Goal: Information Seeking & Learning: Learn about a topic

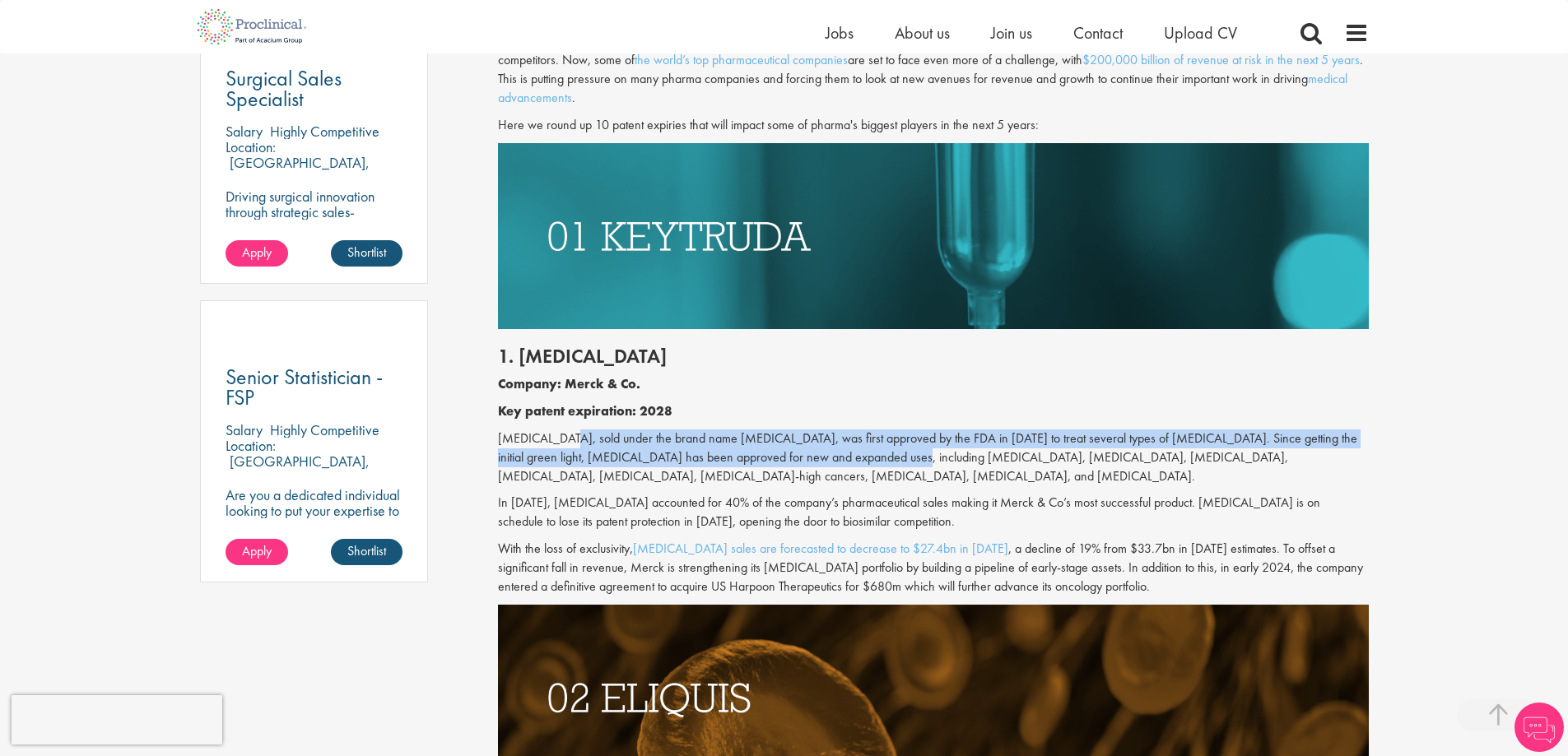
drag, startPoint x: 564, startPoint y: 444, endPoint x: 862, endPoint y: 453, distance: 298.1
click at [862, 453] on p "[MEDICAL_DATA], sold under the brand name [MEDICAL_DATA], was first approved by…" at bounding box center [933, 458] width 870 height 57
drag, startPoint x: 824, startPoint y: 458, endPoint x: 504, endPoint y: 433, distance: 321.0
click at [504, 433] on p "[MEDICAL_DATA], sold under the brand name [MEDICAL_DATA], was first approved by…" at bounding box center [933, 458] width 870 height 57
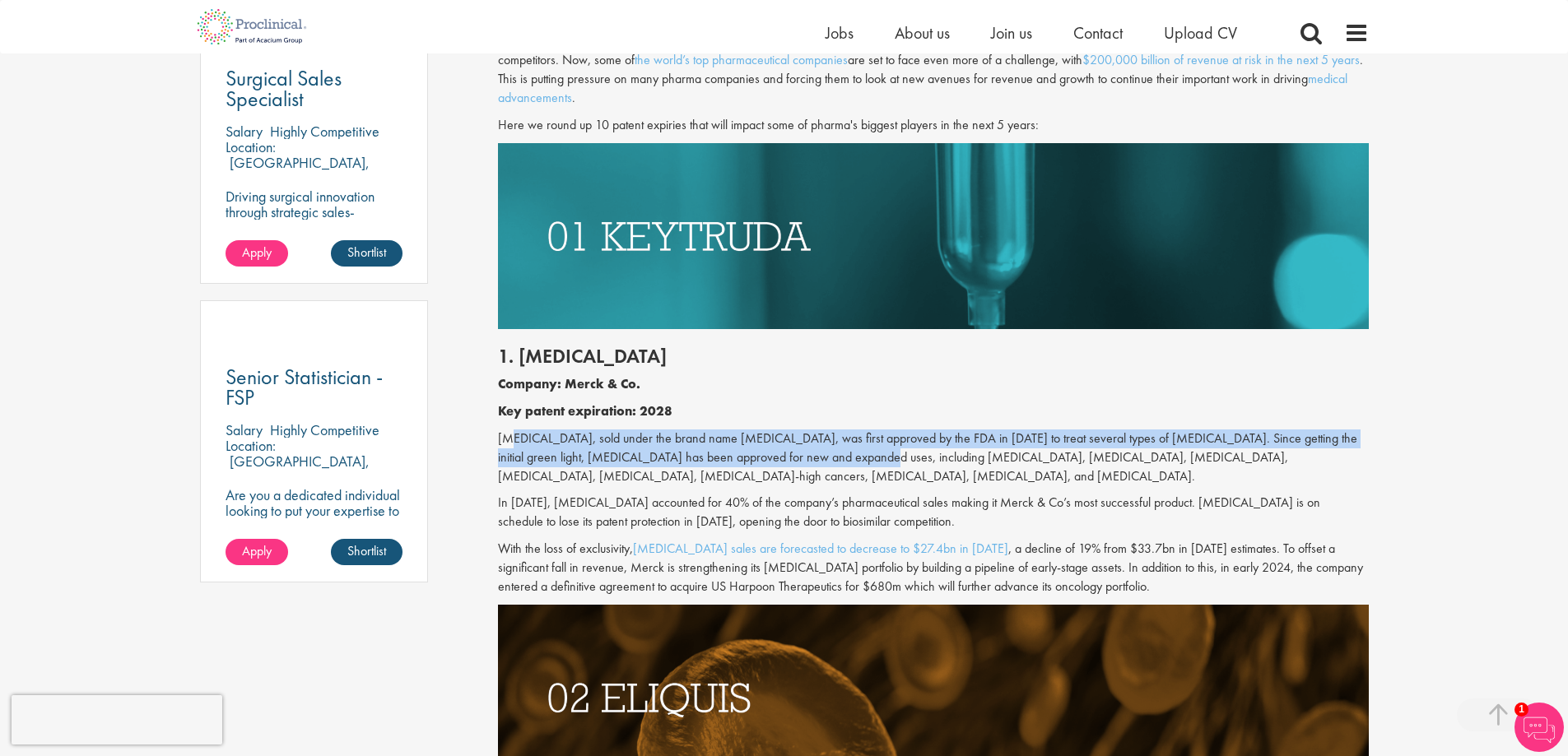
click at [504, 433] on p "[MEDICAL_DATA], sold under the brand name [MEDICAL_DATA], was first approved by…" at bounding box center [933, 458] width 870 height 57
drag, startPoint x: 504, startPoint y: 433, endPoint x: 769, endPoint y: 452, distance: 265.7
click at [769, 452] on p "[MEDICAL_DATA], sold under the brand name [MEDICAL_DATA], was first approved by…" at bounding box center [933, 458] width 870 height 57
drag, startPoint x: 827, startPoint y: 451, endPoint x: 1207, endPoint y: 484, distance: 381.4
click at [1207, 484] on p "[MEDICAL_DATA], sold under the brand name [MEDICAL_DATA], was first approved by…" at bounding box center [933, 458] width 870 height 57
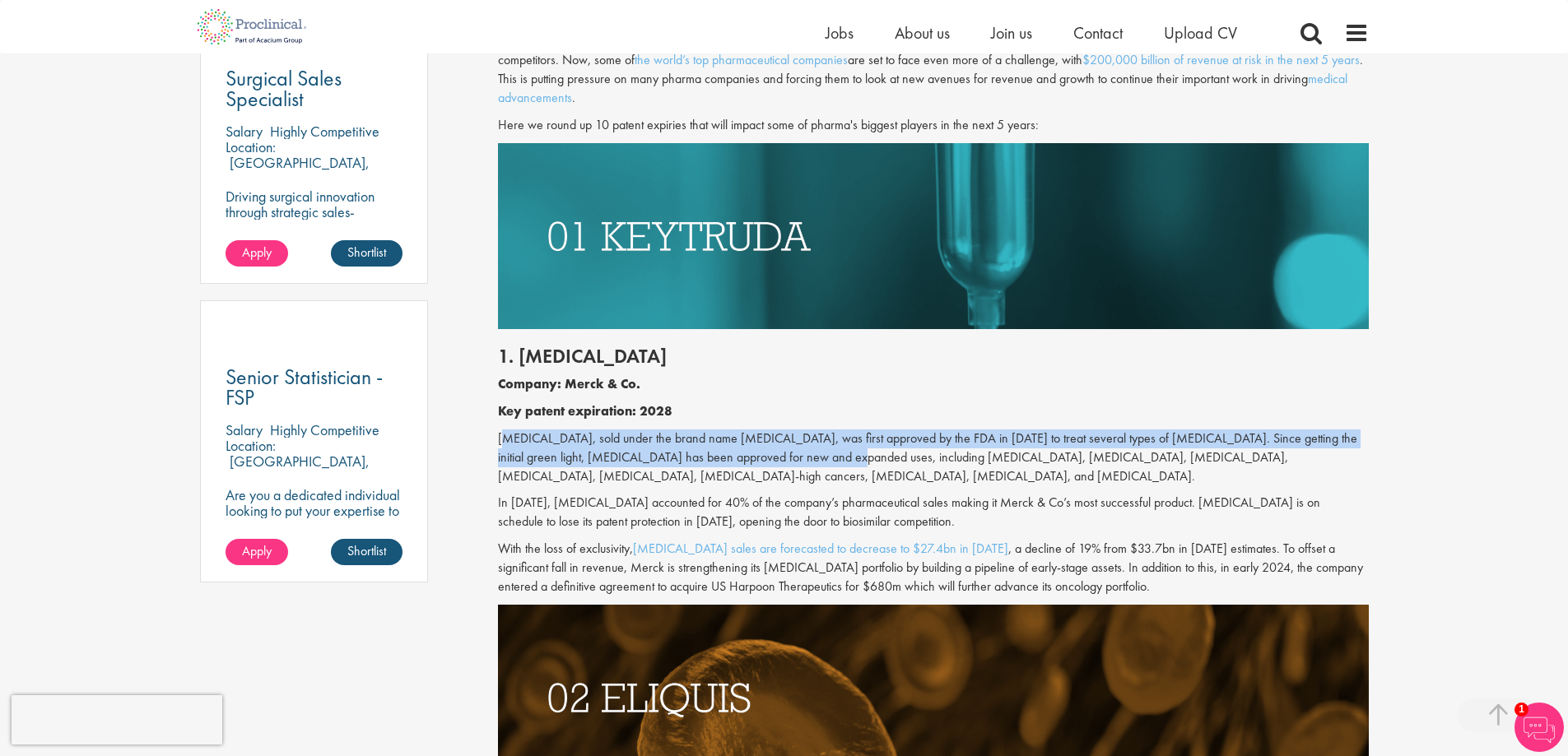
click at [1207, 484] on p "[MEDICAL_DATA], sold under the brand name [MEDICAL_DATA], was first approved by…" at bounding box center [933, 458] width 870 height 57
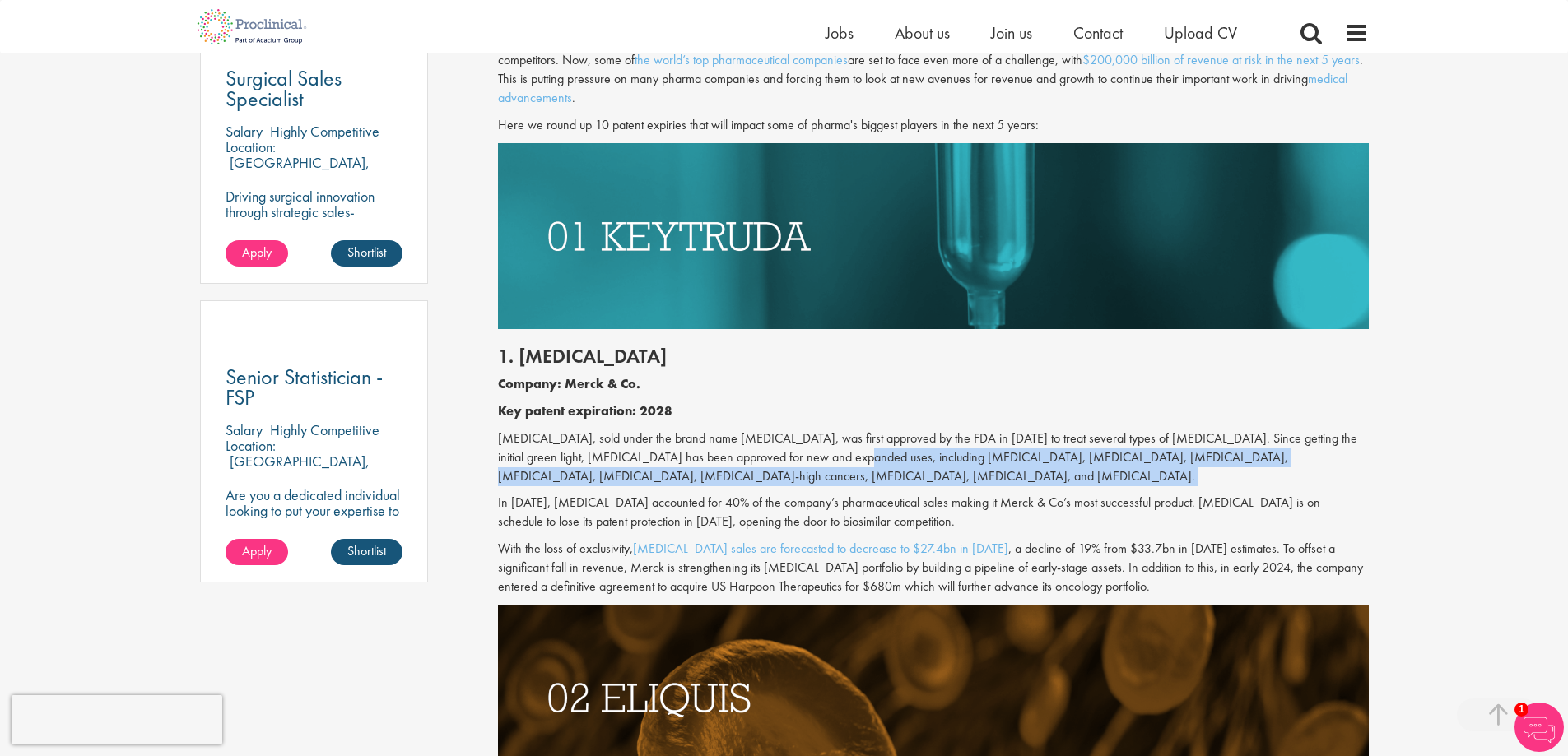
drag, startPoint x: 1207, startPoint y: 484, endPoint x: 820, endPoint y: 451, distance: 388.4
click at [820, 451] on p "[MEDICAL_DATA], sold under the brand name [MEDICAL_DATA], was first approved by…" at bounding box center [933, 458] width 870 height 57
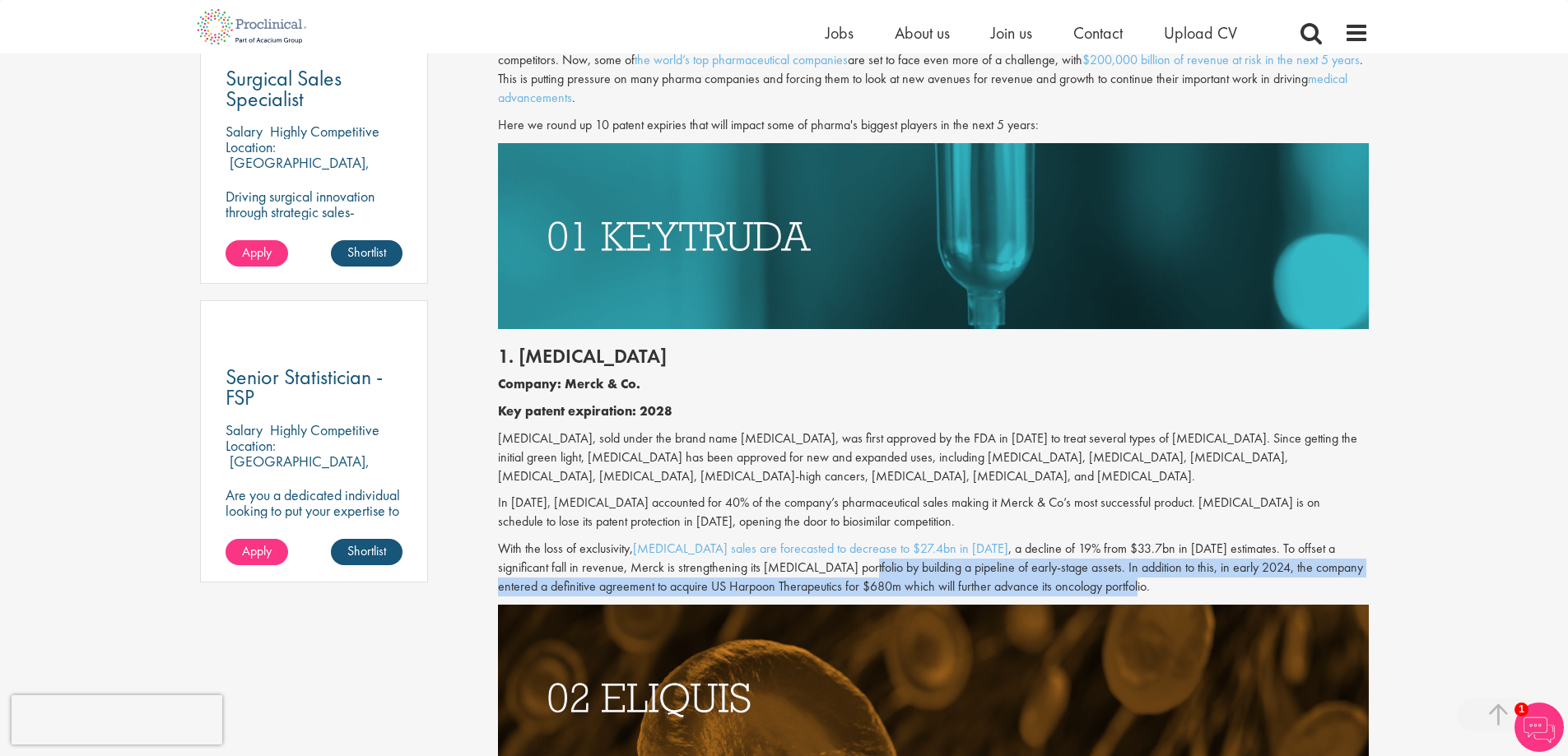
drag, startPoint x: 790, startPoint y: 572, endPoint x: 1121, endPoint y: 585, distance: 331.3
click at [1121, 585] on p "With the loss of exclusivity, [MEDICAL_DATA] sales are forecasted to decrease t…" at bounding box center [933, 569] width 870 height 57
click at [1120, 586] on p "With the loss of exclusivity, [MEDICAL_DATA] sales are forecasted to decrease t…" at bounding box center [933, 569] width 870 height 57
drag, startPoint x: 1120, startPoint y: 586, endPoint x: 1165, endPoint y: 584, distance: 45.0
click at [1165, 584] on p "With the loss of exclusivity, [MEDICAL_DATA] sales are forecasted to decrease t…" at bounding box center [933, 569] width 870 height 57
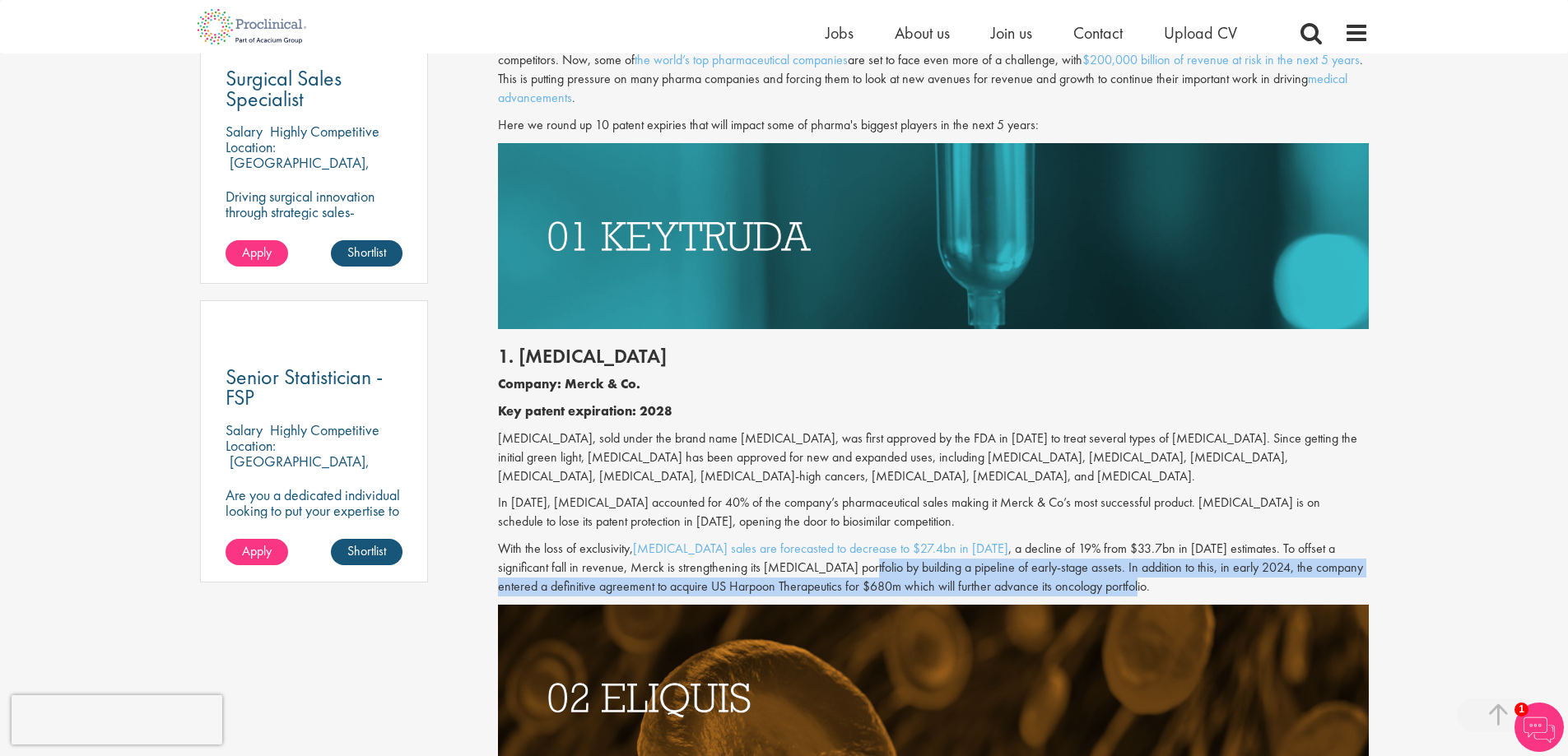
click at [1072, 571] on p "With the loss of exclusivity, [MEDICAL_DATA] sales are forecasted to decrease t…" at bounding box center [933, 569] width 870 height 57
click at [1062, 587] on p "With the loss of exclusivity, [MEDICAL_DATA] sales are forecasted to decrease t…" at bounding box center [933, 569] width 870 height 57
drag, startPoint x: 1059, startPoint y: 587, endPoint x: 759, endPoint y: 570, distance: 300.5
click at [759, 570] on p "With the loss of exclusivity, [MEDICAL_DATA] sales are forecasted to decrease t…" at bounding box center [933, 569] width 870 height 57
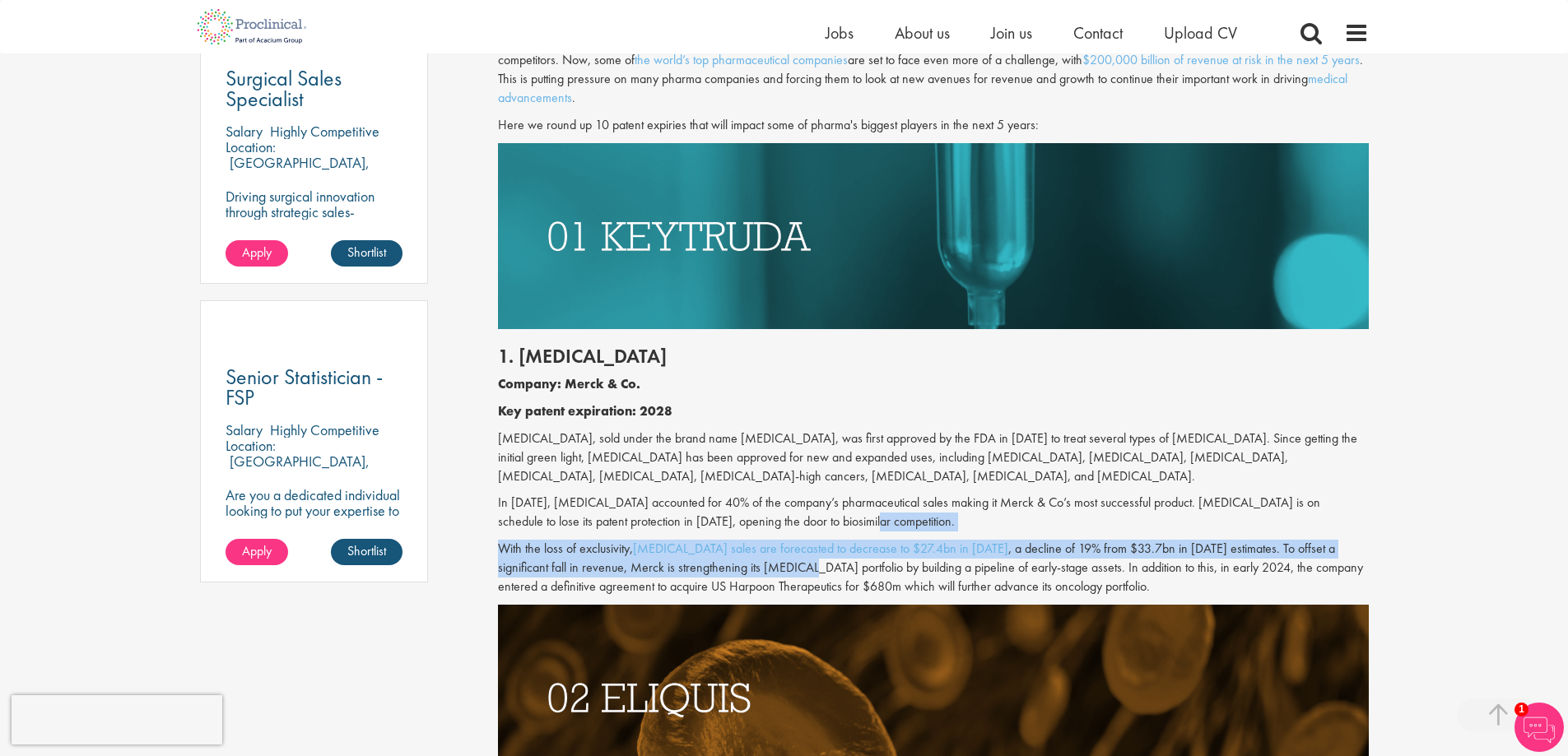
drag, startPoint x: 735, startPoint y: 571, endPoint x: 943, endPoint y: 521, distance: 213.9
click at [943, 521] on div "1. [MEDICAL_DATA] Company: Merck & Co. Key patent expiration: 2028 [MEDICAL_DAT…" at bounding box center [933, 467] width 895 height 276
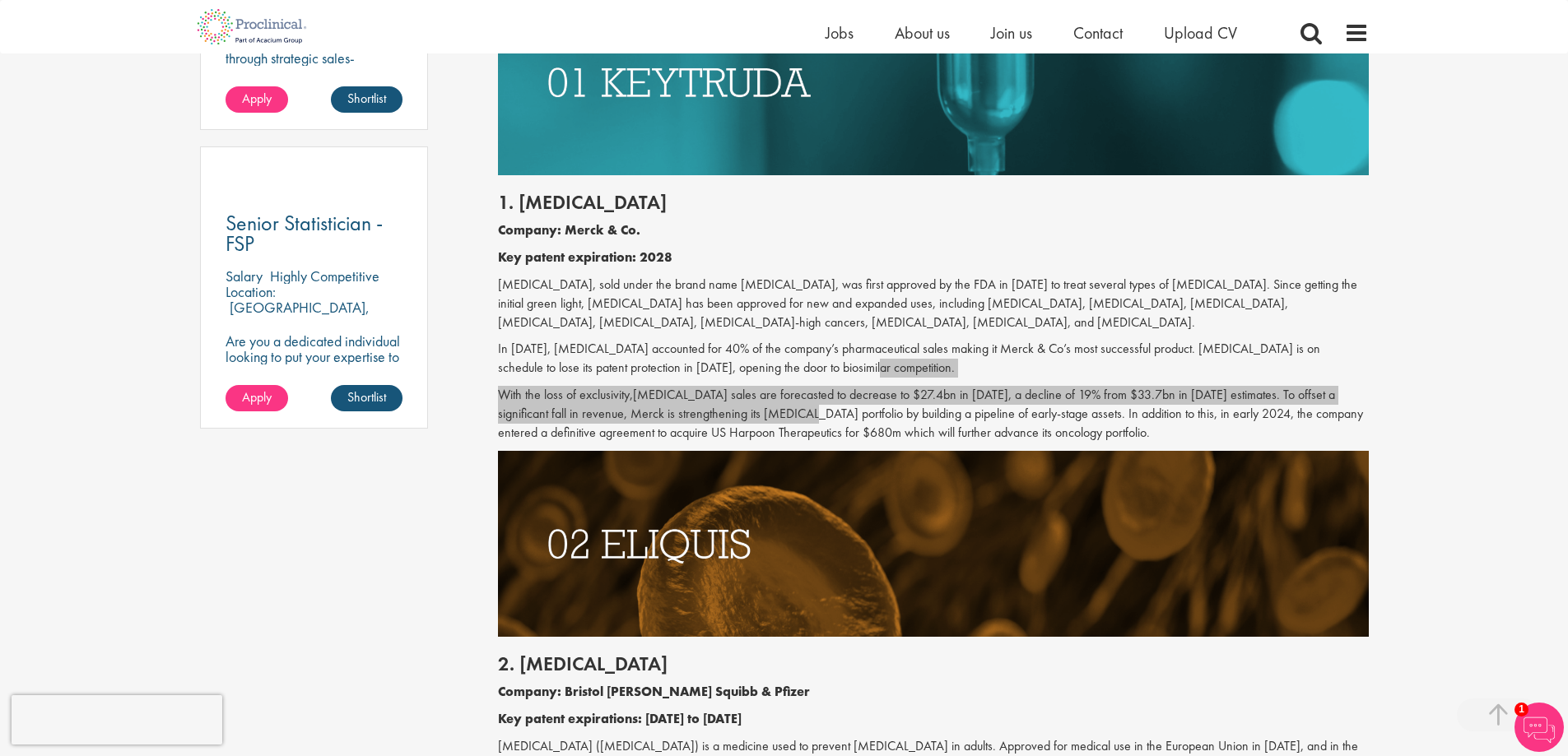
scroll to position [1399, 0]
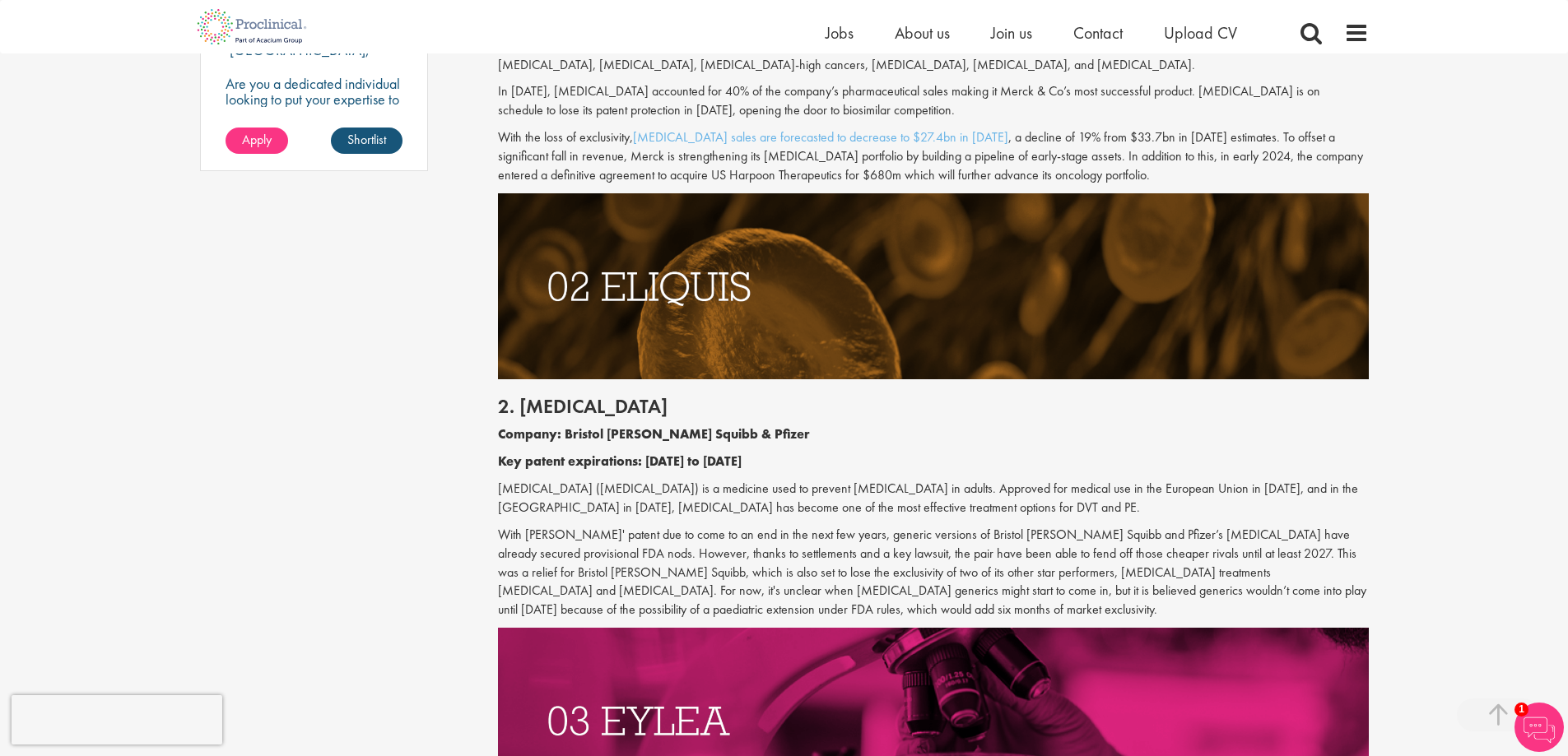
drag, startPoint x: 924, startPoint y: 502, endPoint x: 911, endPoint y: 502, distance: 13.0
click at [924, 502] on p "[MEDICAL_DATA] ([MEDICAL_DATA]) is a medicine used to prevent [MEDICAL_DATA] in…" at bounding box center [933, 499] width 870 height 38
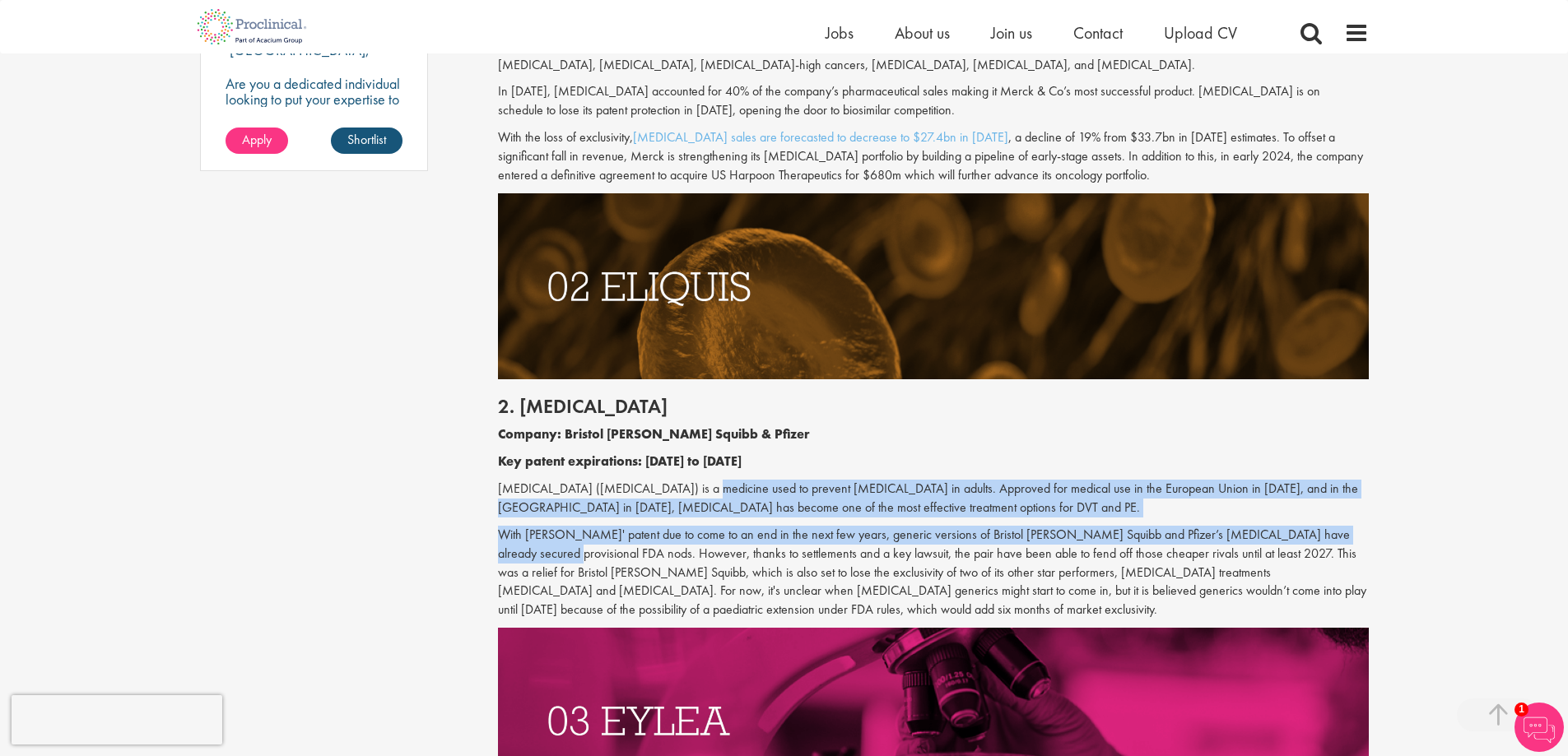
drag, startPoint x: 686, startPoint y: 486, endPoint x: 1357, endPoint y: 525, distance: 672.1
click at [1358, 525] on div "2. [MEDICAL_DATA] Company: Bristol [PERSON_NAME] Squibb & Pfizer Key patent exp…" at bounding box center [933, 503] width 895 height 249
click at [1357, 525] on div "2. [MEDICAL_DATA] Company: Bristol [PERSON_NAME] Squibb & Pfizer Key patent exp…" at bounding box center [933, 503] width 895 height 249
drag, startPoint x: 1357, startPoint y: 525, endPoint x: 1287, endPoint y: 458, distance: 96.9
click at [1287, 458] on div "2. [MEDICAL_DATA] Company: Bristol [PERSON_NAME] Squibb & Pfizer Key patent exp…" at bounding box center [933, 503] width 895 height 249
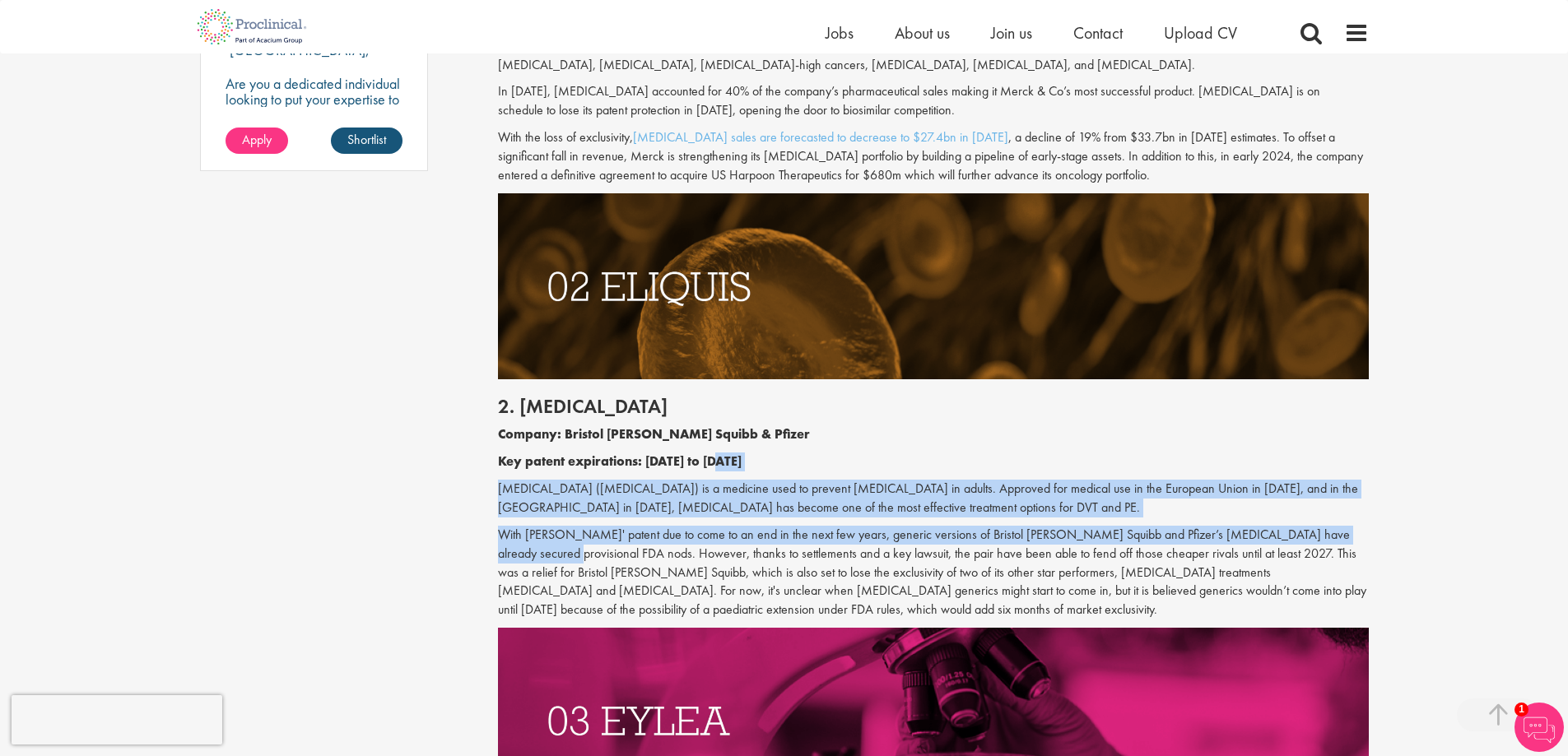
click at [1287, 458] on p "Key patent expirations: [DATE] to [DATE]" at bounding box center [933, 462] width 870 height 19
drag, startPoint x: 1287, startPoint y: 458, endPoint x: 1358, endPoint y: 531, distance: 101.8
click at [1358, 531] on div "2. [MEDICAL_DATA] Company: Bristol [PERSON_NAME] Squibb & Pfizer Key patent exp…" at bounding box center [933, 503] width 895 height 249
click at [1357, 531] on p "With [PERSON_NAME]' patent due to come to an end in the next few years, generic…" at bounding box center [933, 573] width 870 height 94
drag, startPoint x: 1356, startPoint y: 531, endPoint x: 1334, endPoint y: 521, distance: 24.2
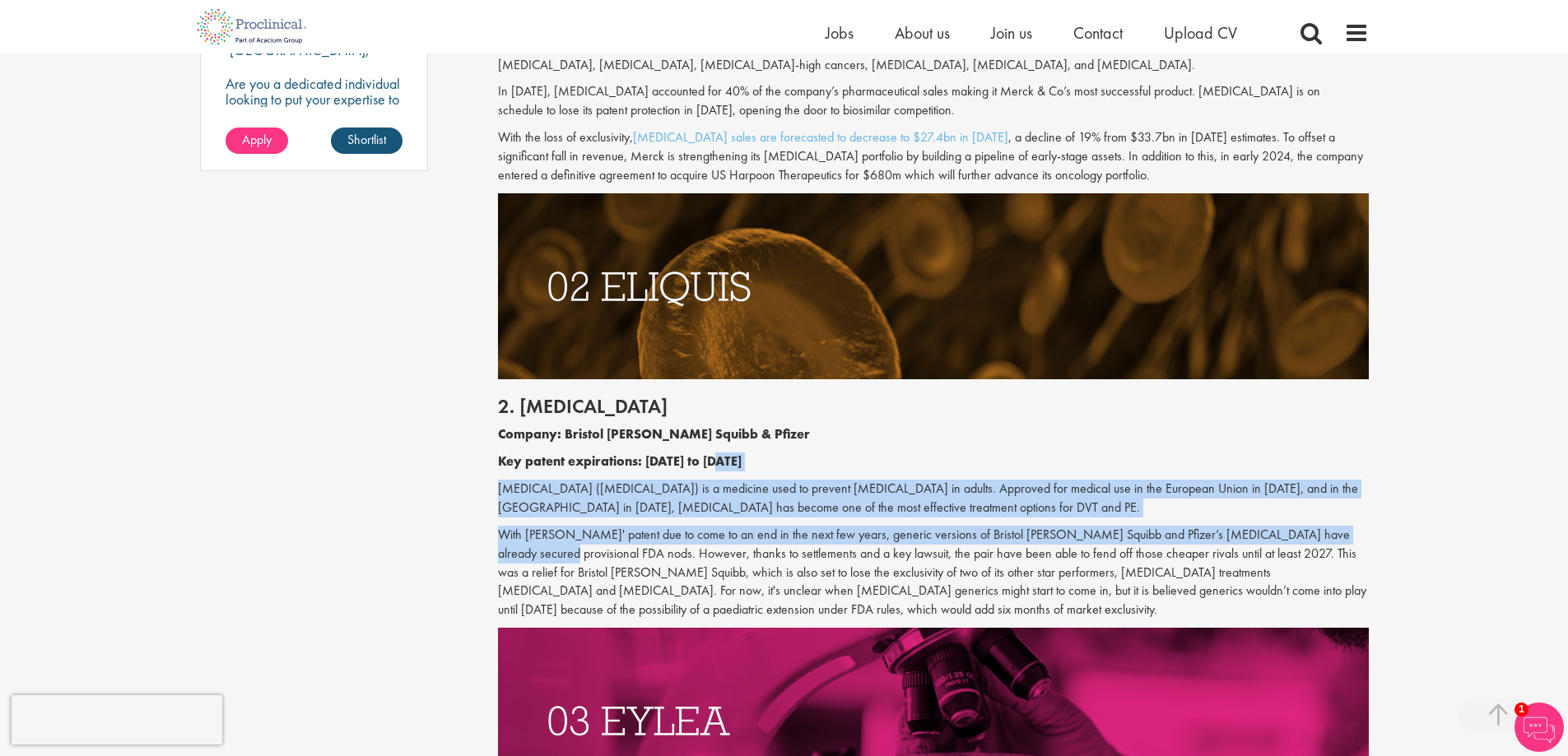
click at [1334, 521] on div "2. [MEDICAL_DATA] Company: Bristol [PERSON_NAME] Squibb & Pfizer Key patent exp…" at bounding box center [933, 503] width 895 height 249
drag, startPoint x: 1334, startPoint y: 521, endPoint x: 1288, endPoint y: 456, distance: 79.6
click at [1288, 456] on div "2. [MEDICAL_DATA] Company: Bristol [PERSON_NAME] Squibb & Pfizer Key patent exp…" at bounding box center [933, 503] width 895 height 249
click at [1288, 456] on p "Key patent expirations: [DATE] to [DATE]" at bounding box center [933, 462] width 870 height 19
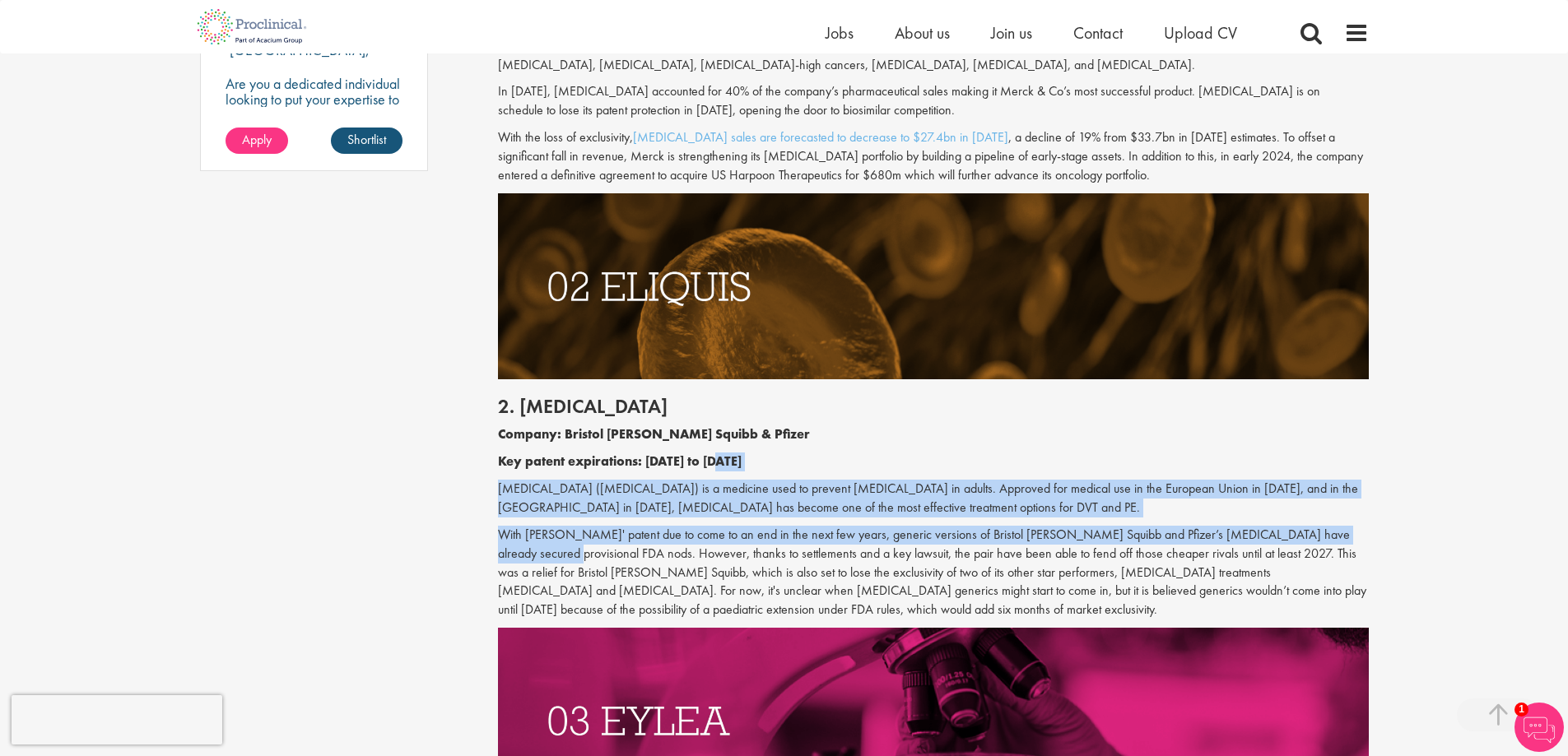
drag, startPoint x: 1288, startPoint y: 456, endPoint x: 1356, endPoint y: 533, distance: 102.7
click at [1356, 533] on div "2. [MEDICAL_DATA] Company: Bristol [PERSON_NAME] Squibb & Pfizer Key patent exp…" at bounding box center [933, 503] width 895 height 249
click at [1355, 533] on p "With [PERSON_NAME]' patent due to come to an end in the next few years, generic…" at bounding box center [933, 573] width 870 height 94
click at [1350, 527] on p "With [PERSON_NAME]' patent due to come to an end in the next few years, generic…" at bounding box center [933, 573] width 870 height 94
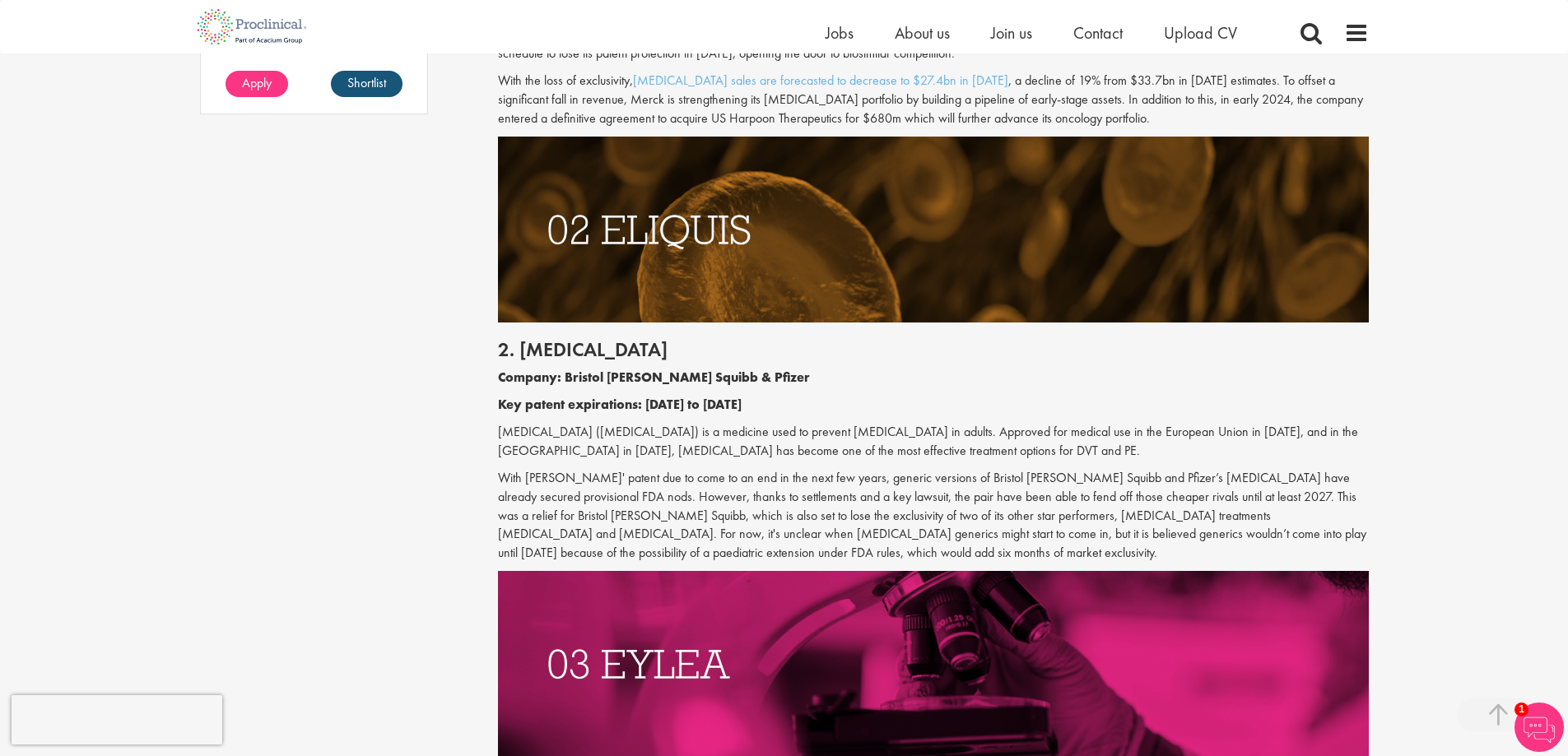
scroll to position [1810, 0]
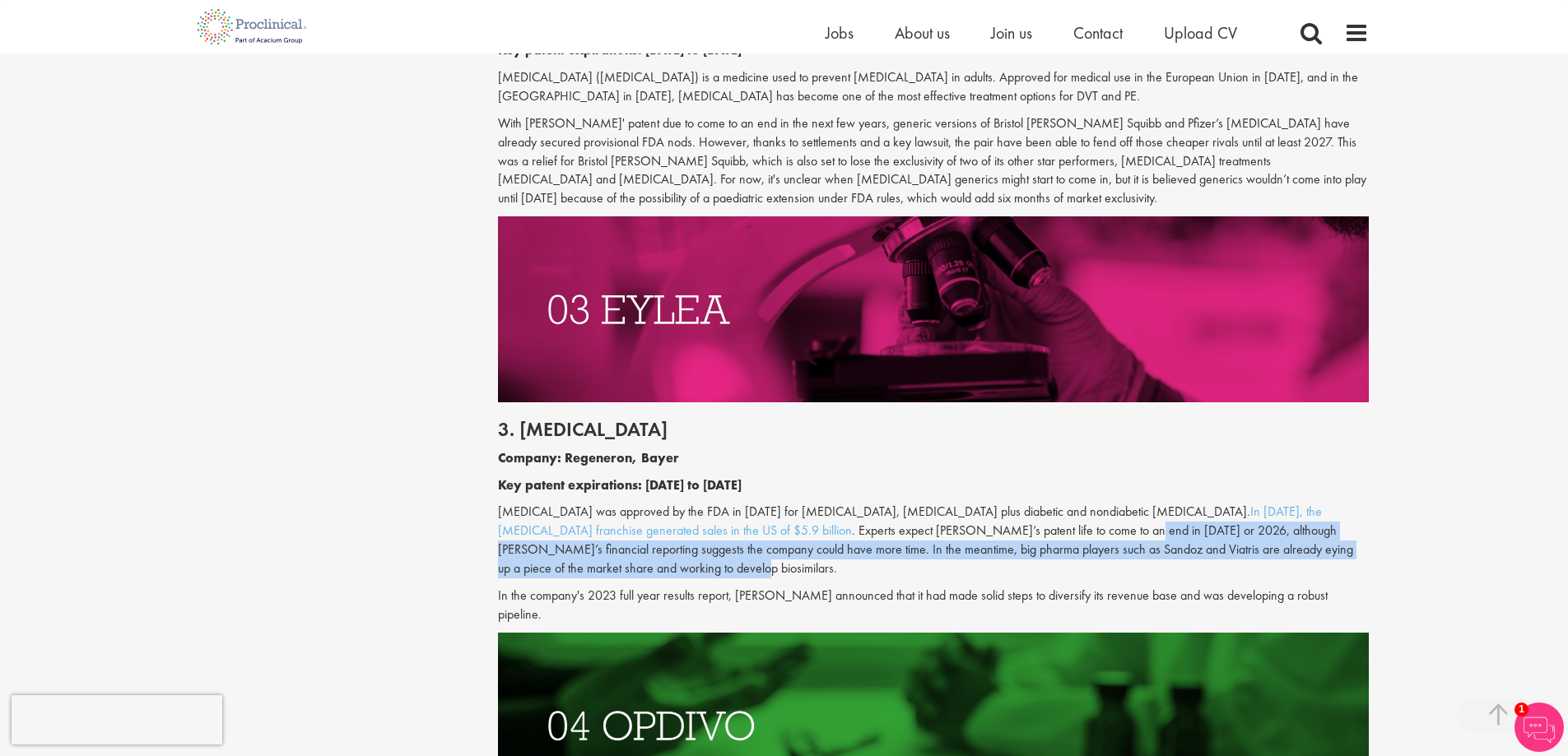
drag, startPoint x: 1037, startPoint y: 526, endPoint x: 1039, endPoint y: 565, distance: 39.1
click at [1039, 565] on p "[MEDICAL_DATA] was approved by the FDA in [DATE] for [MEDICAL_DATA], [MEDICAL_D…" at bounding box center [933, 540] width 870 height 75
click at [1039, 566] on p "[MEDICAL_DATA] was approved by the FDA in [DATE] for [MEDICAL_DATA], [MEDICAL_D…" at bounding box center [933, 540] width 870 height 75
drag, startPoint x: 1039, startPoint y: 566, endPoint x: 1121, endPoint y: 537, distance: 87.0
click at [1121, 537] on p "[MEDICAL_DATA] was approved by the FDA in [DATE] for [MEDICAL_DATA], [MEDICAL_D…" at bounding box center [933, 540] width 870 height 75
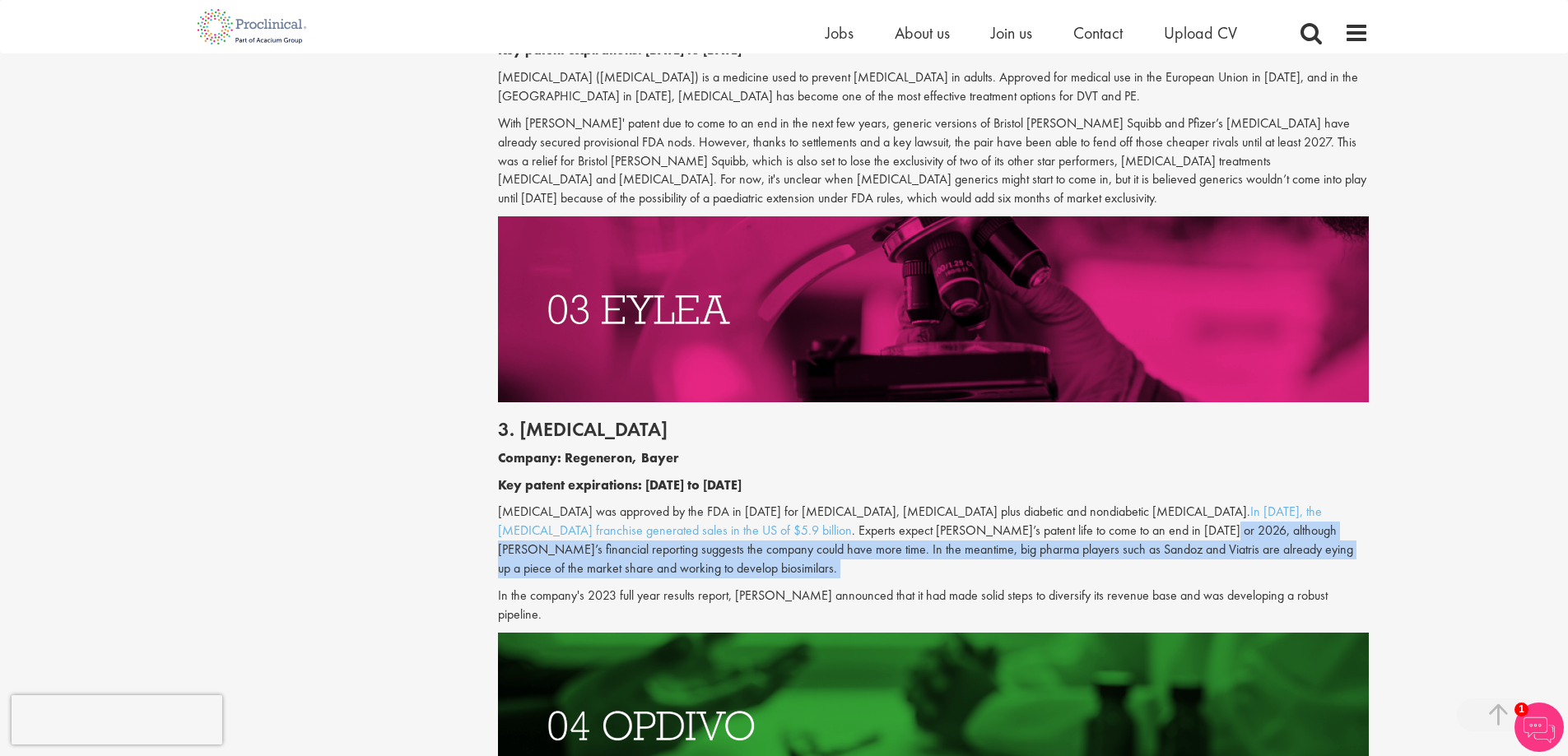
click at [1121, 537] on p "[MEDICAL_DATA] was approved by the FDA in [DATE] for [MEDICAL_DATA], [MEDICAL_D…" at bounding box center [933, 540] width 870 height 75
drag, startPoint x: 1115, startPoint y: 528, endPoint x: 1062, endPoint y: 567, distance: 65.8
click at [1062, 567] on p "[MEDICAL_DATA] was approved by the FDA in [DATE] for [MEDICAL_DATA], [MEDICAL_D…" at bounding box center [933, 540] width 870 height 75
drag, startPoint x: 1036, startPoint y: 535, endPoint x: 1038, endPoint y: 565, distance: 30.1
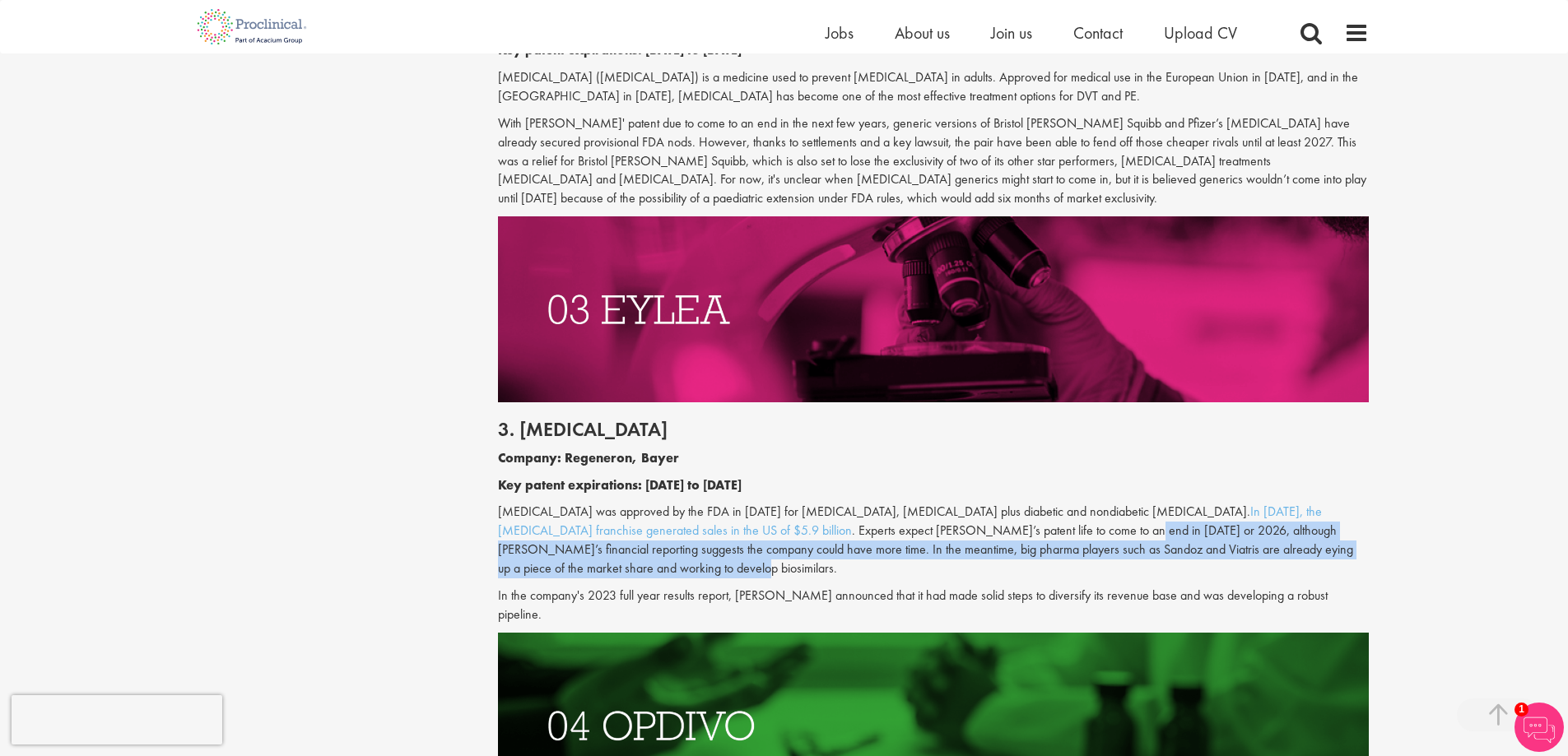
click at [1038, 565] on p "[MEDICAL_DATA] was approved by the FDA in [DATE] for [MEDICAL_DATA], [MEDICAL_D…" at bounding box center [933, 540] width 870 height 75
drag, startPoint x: 1038, startPoint y: 565, endPoint x: 1060, endPoint y: 533, distance: 38.8
click at [1060, 533] on p "[MEDICAL_DATA] was approved by the FDA in [DATE] for [MEDICAL_DATA], [MEDICAL_D…" at bounding box center [933, 540] width 870 height 75
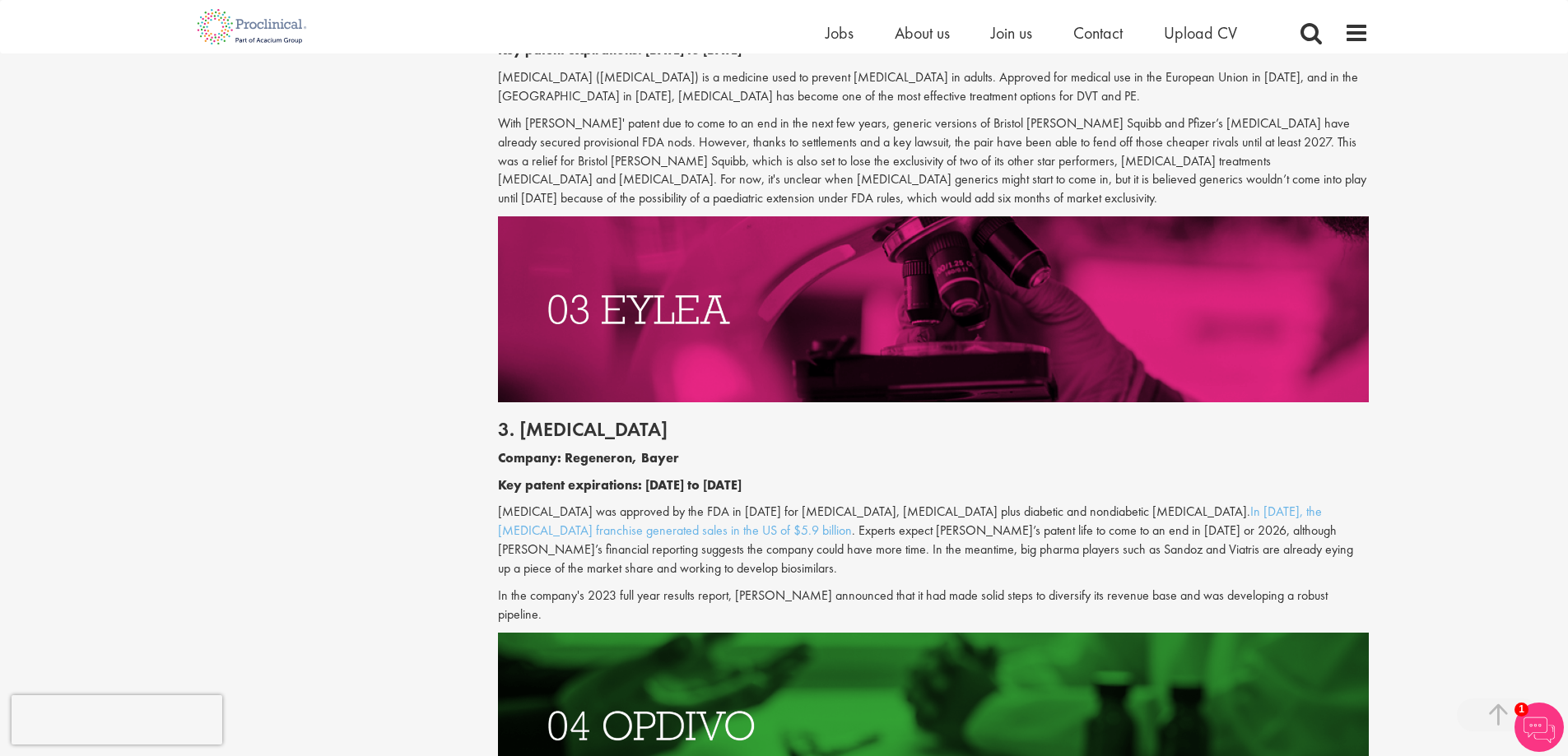
click at [930, 600] on p "In the company's 2023 full year results report, [PERSON_NAME] announced that it…" at bounding box center [933, 605] width 870 height 38
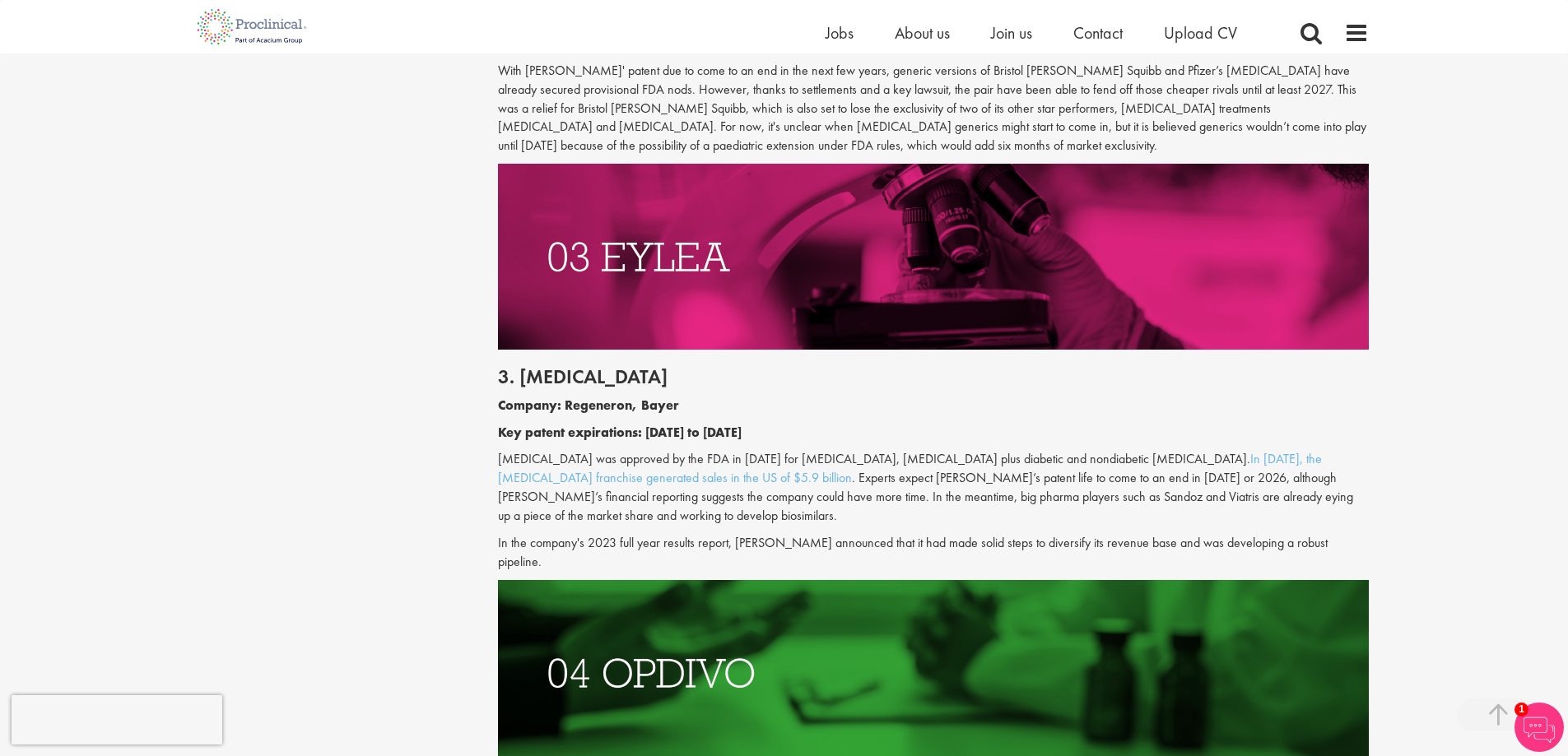
scroll to position [1893, 0]
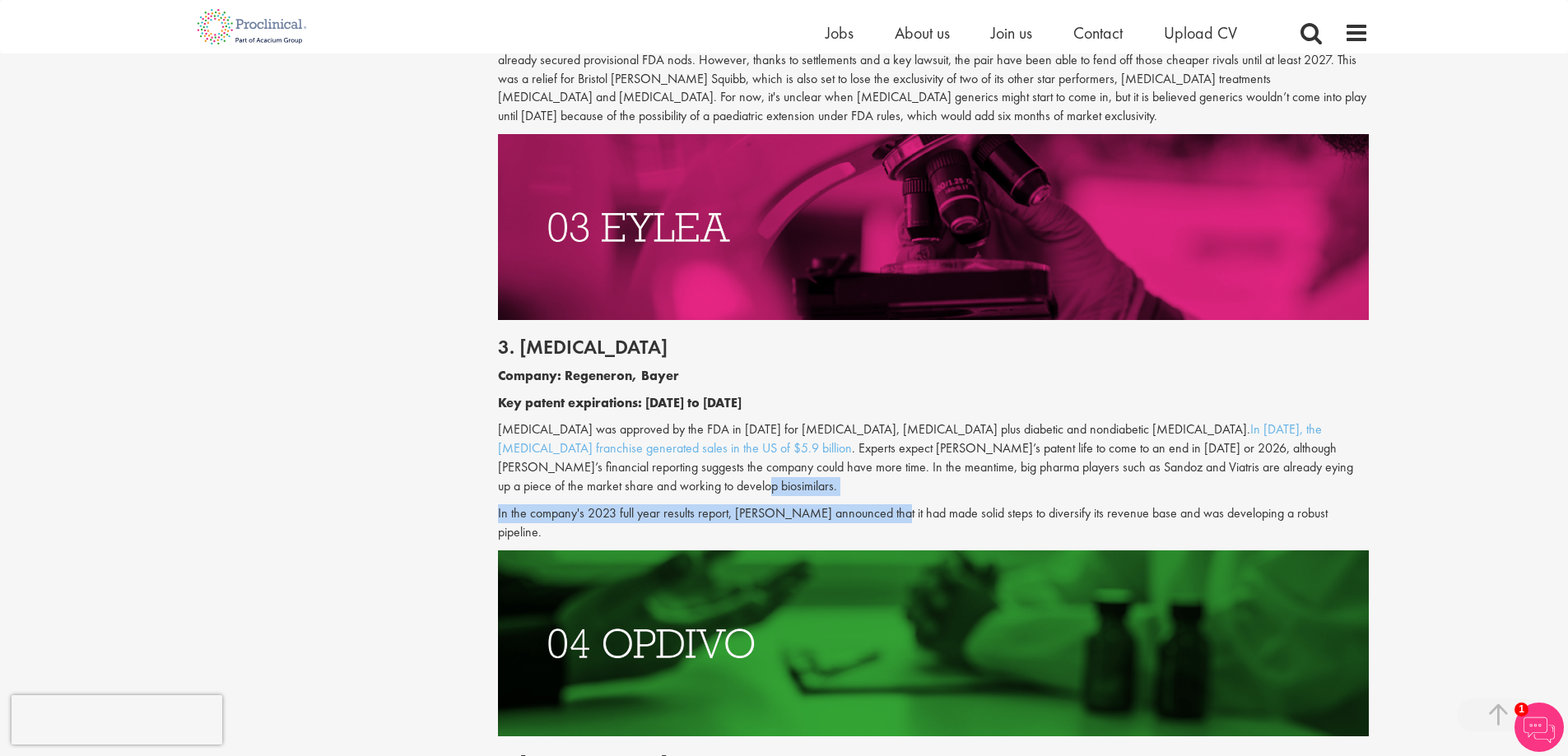
drag, startPoint x: 881, startPoint y: 509, endPoint x: 882, endPoint y: 493, distance: 16.0
click at [882, 493] on div "3. [MEDICAL_DATA] Company: Regeneron, Bayer Key patent expirations: [DATE] to […" at bounding box center [933, 434] width 895 height 230
click at [882, 493] on p "[MEDICAL_DATA] was approved by the FDA in [DATE] for [MEDICAL_DATA], [MEDICAL_D…" at bounding box center [933, 458] width 870 height 75
drag, startPoint x: 882, startPoint y: 493, endPoint x: 880, endPoint y: 519, distance: 26.1
click at [880, 519] on div "3. [MEDICAL_DATA] Company: Regeneron, Bayer Key patent expirations: [DATE] to […" at bounding box center [933, 434] width 895 height 230
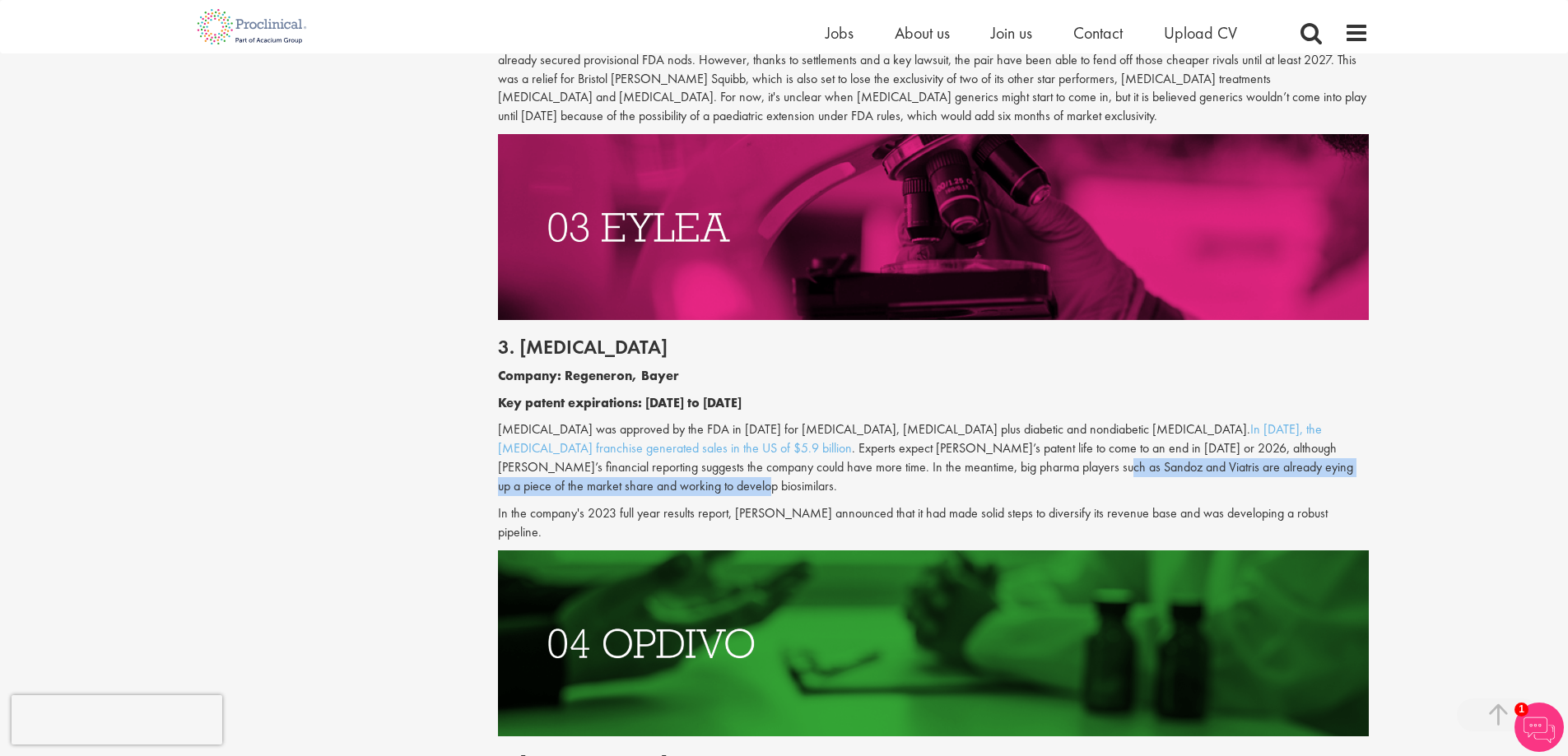
drag, startPoint x: 1010, startPoint y: 458, endPoint x: 1017, endPoint y: 489, distance: 31.8
click at [1017, 489] on p "[MEDICAL_DATA] was approved by the FDA in [DATE] for [MEDICAL_DATA], [MEDICAL_D…" at bounding box center [933, 458] width 870 height 75
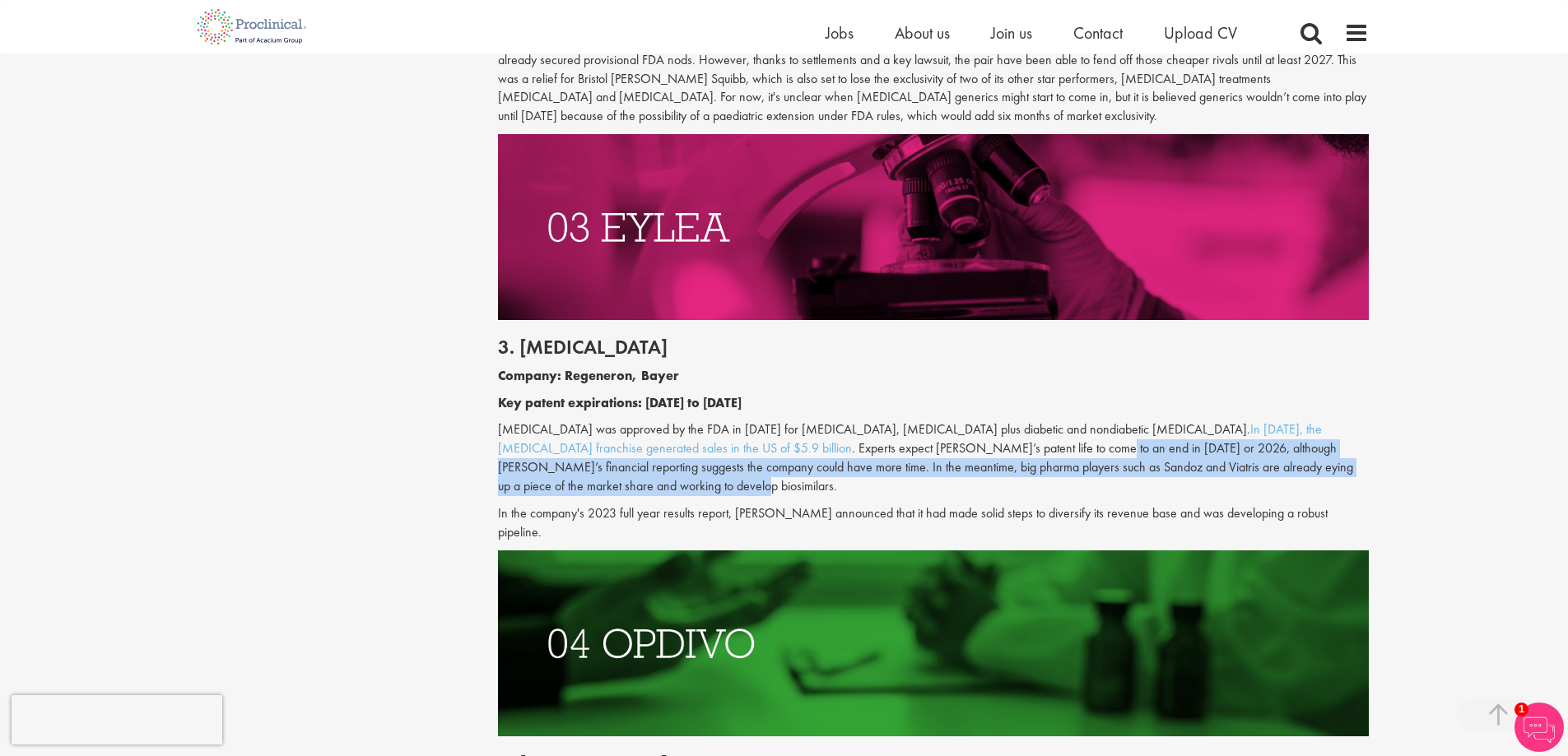
drag, startPoint x: 1010, startPoint y: 457, endPoint x: 1028, endPoint y: 487, distance: 35.0
click at [1028, 487] on p "[MEDICAL_DATA] was approved by the FDA in [DATE] for [MEDICAL_DATA], [MEDICAL_D…" at bounding box center [933, 458] width 870 height 75
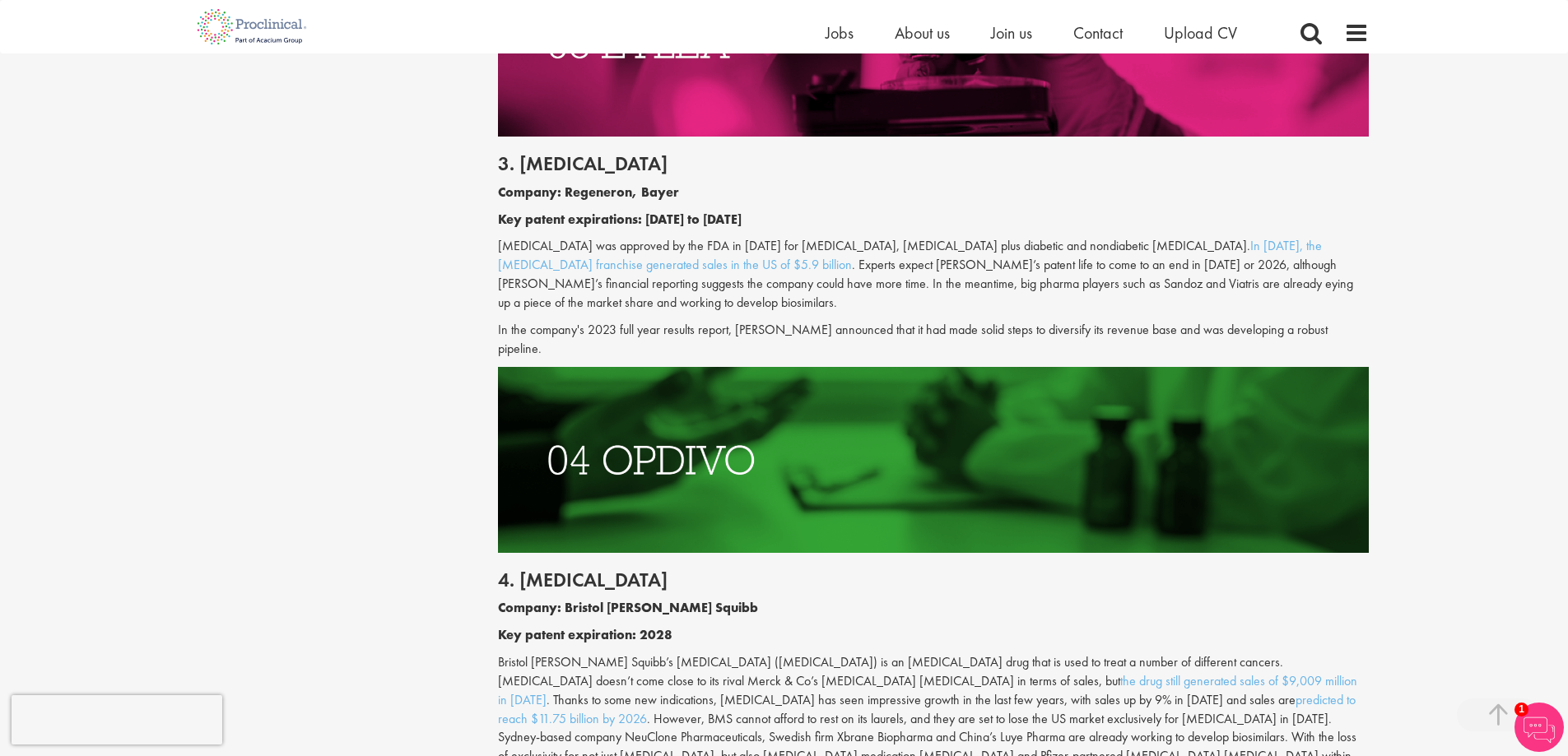
scroll to position [2305, 0]
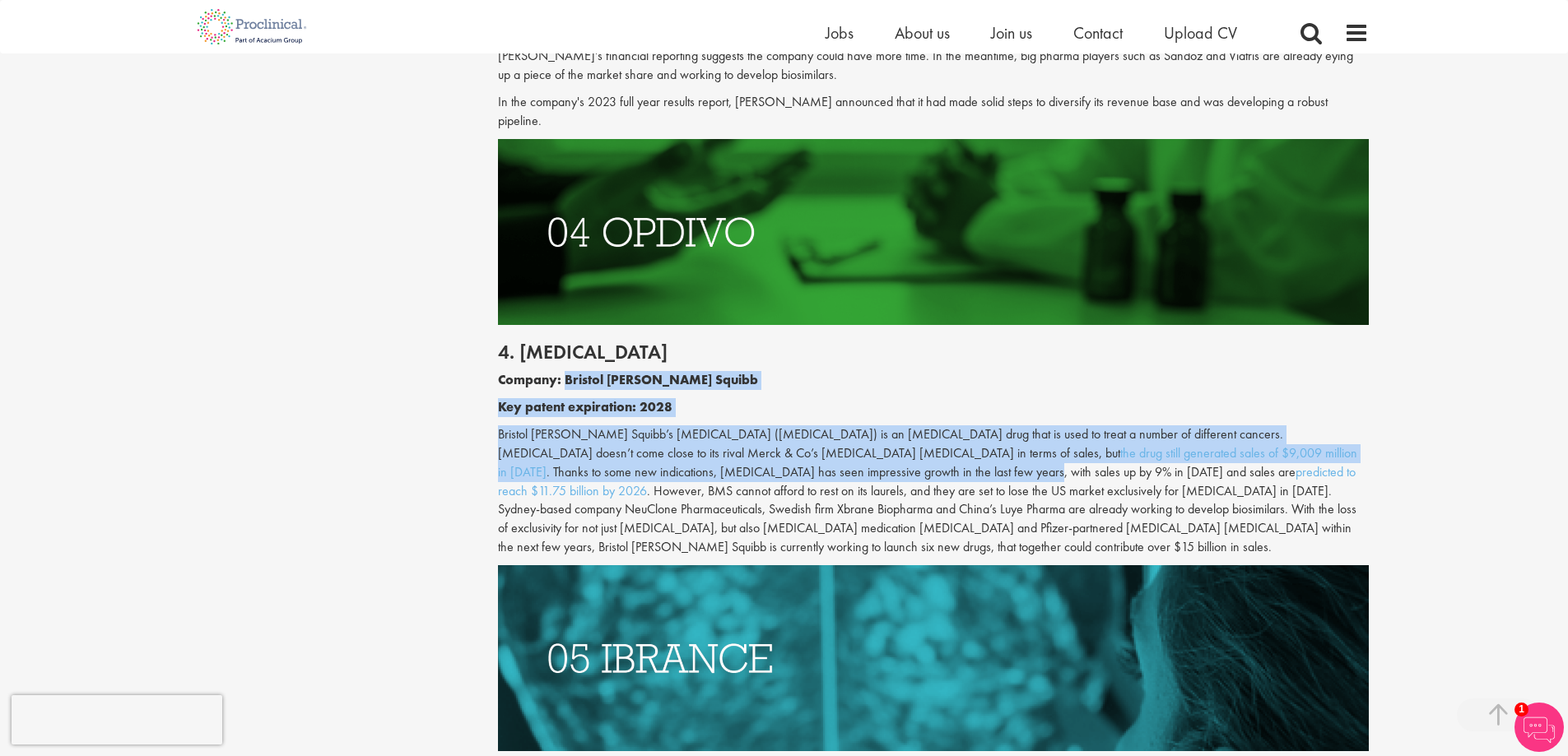
drag, startPoint x: 576, startPoint y: 377, endPoint x: 672, endPoint y: 458, distance: 125.6
click at [672, 458] on div "4. [MEDICAL_DATA] Company: Bristol [PERSON_NAME] Squibb Key patent expiration: …" at bounding box center [933, 445] width 895 height 240
click at [672, 458] on p "Bristol [PERSON_NAME] Squibb’s [MEDICAL_DATA] ([MEDICAL_DATA]) is an [MEDICAL_D…" at bounding box center [933, 491] width 870 height 132
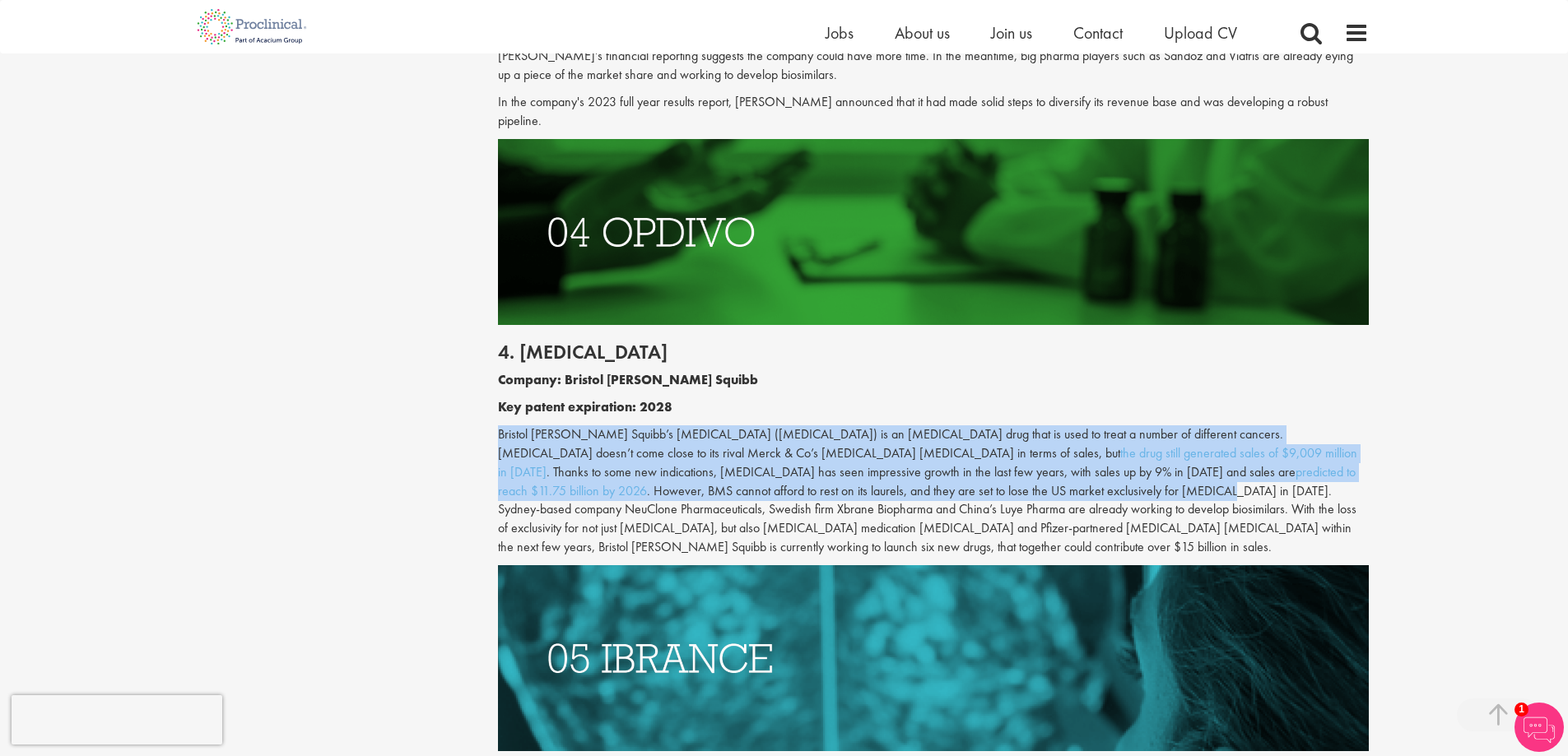
drag, startPoint x: 792, startPoint y: 476, endPoint x: 805, endPoint y: 380, distance: 96.9
click at [805, 380] on div "4. [MEDICAL_DATA] Company: Bristol [PERSON_NAME] Squibb Key patent expiration: …" at bounding box center [933, 445] width 895 height 240
click at [805, 398] on p "Key patent expiration: 2028" at bounding box center [933, 408] width 870 height 19
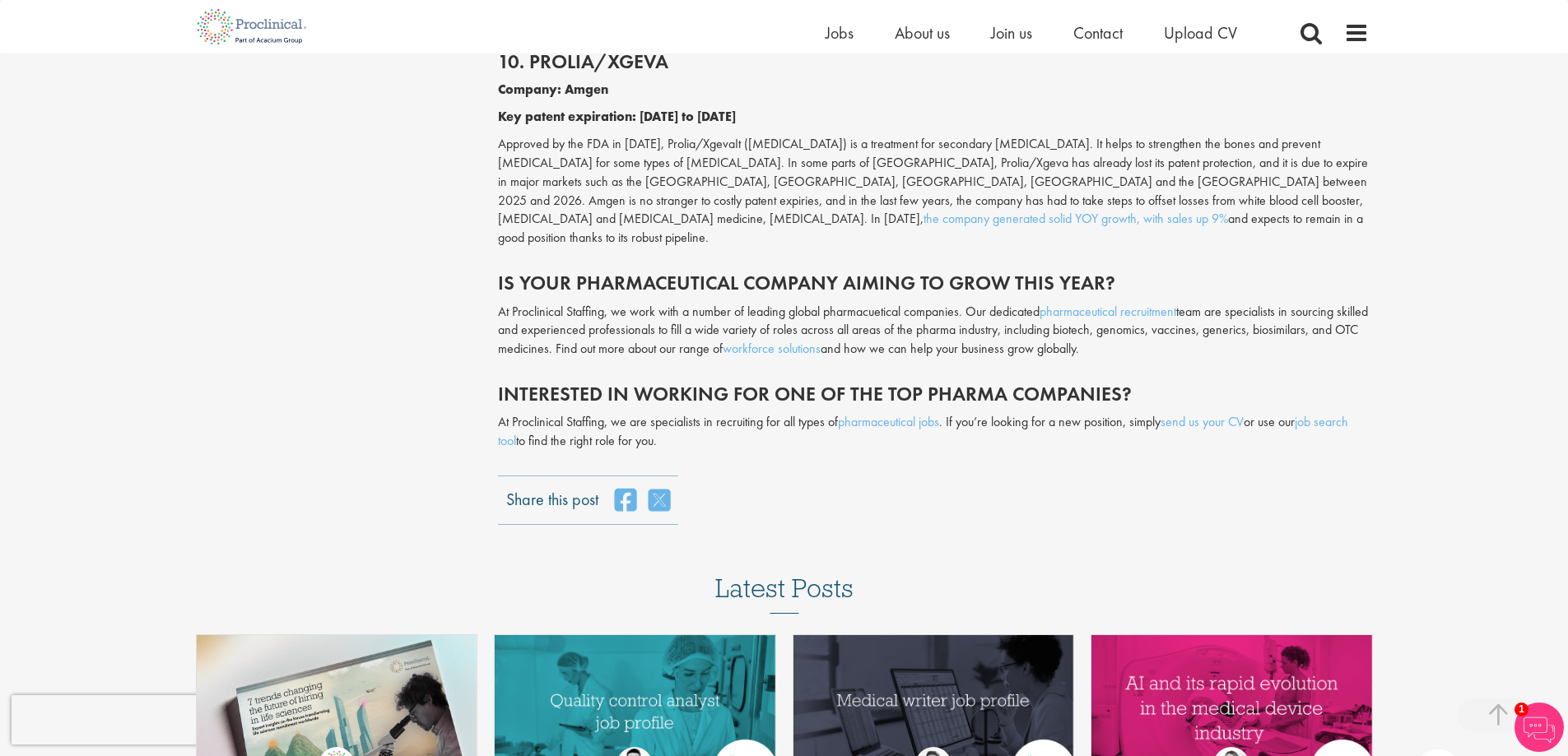
scroll to position [5597, 0]
